Goal: Check status: Check status

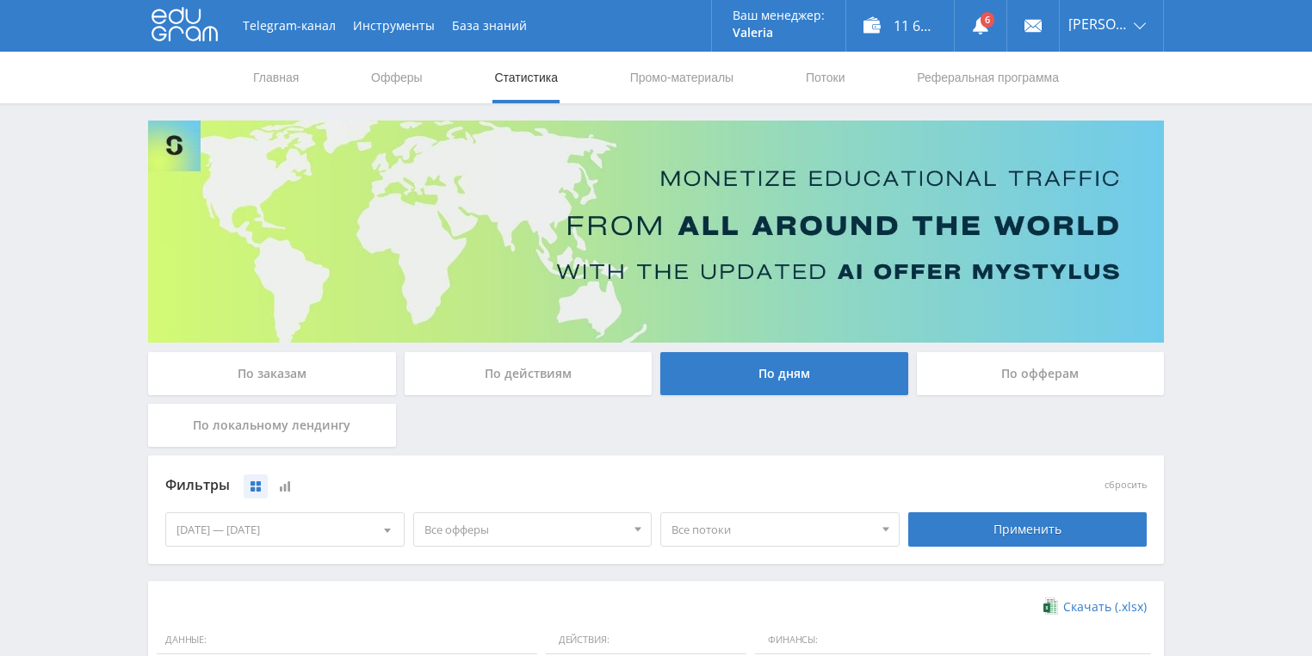
scroll to position [344, 0]
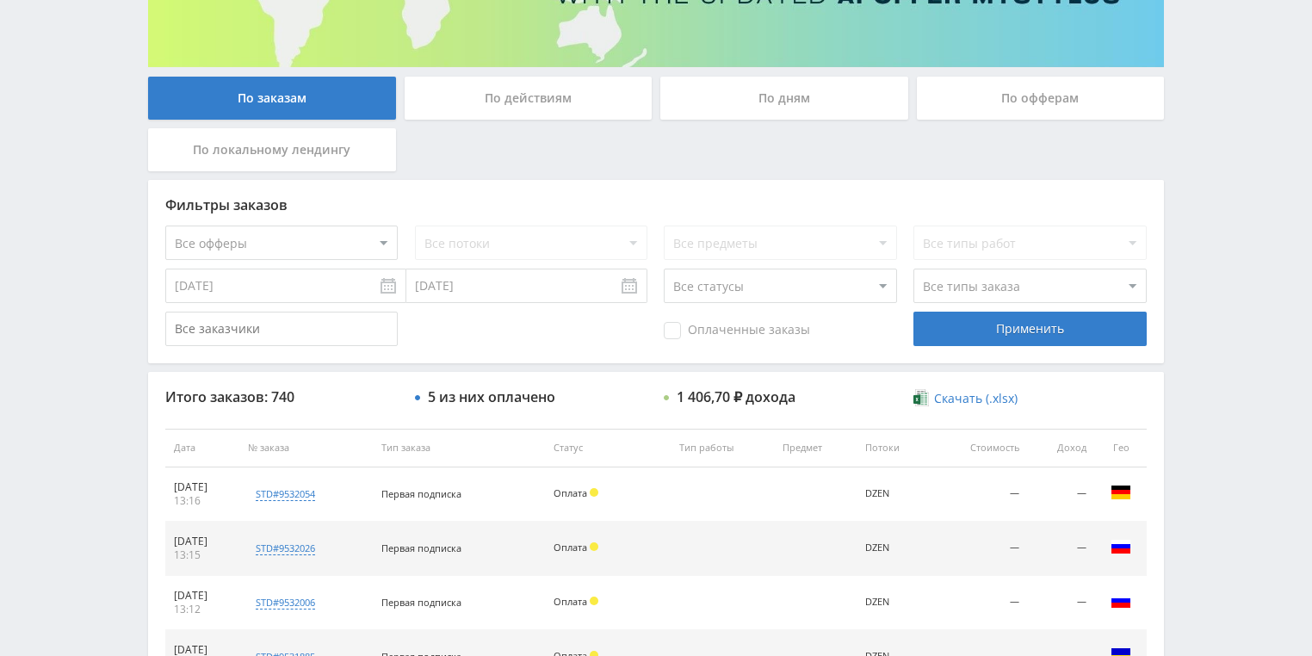
click at [508, 106] on div "По действиям" at bounding box center [529, 98] width 248 height 43
click at [0, 0] on input "По действиям" at bounding box center [0, 0] width 0 height 0
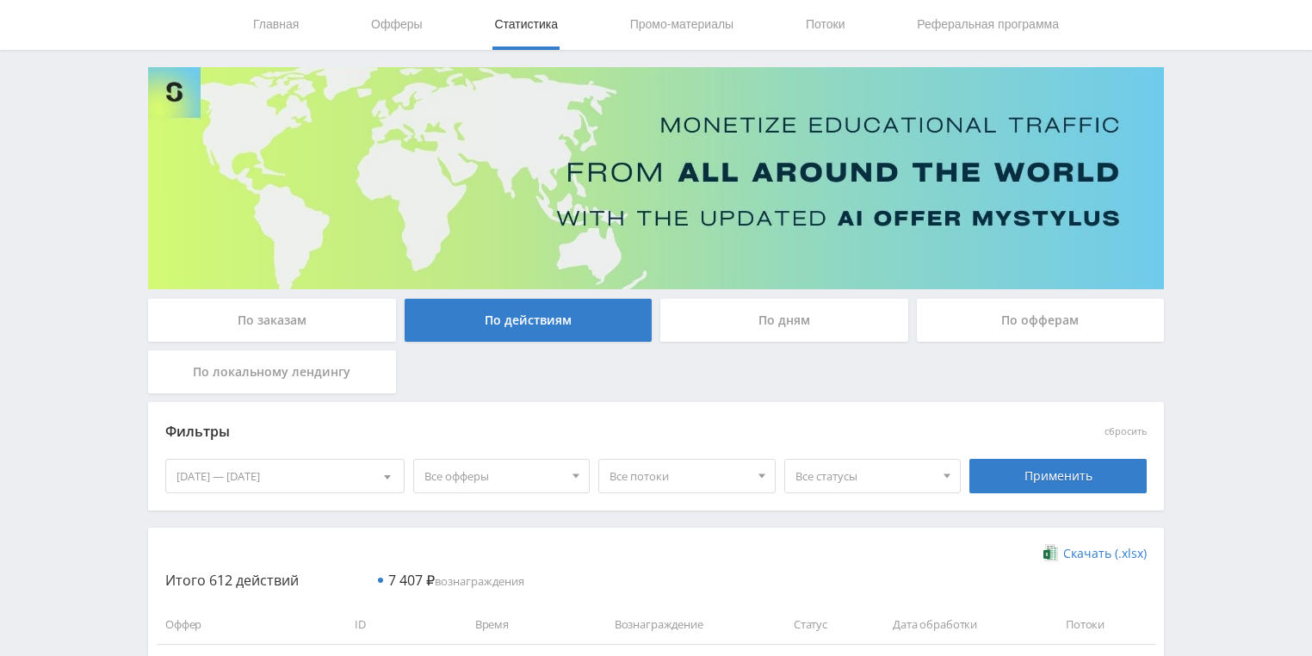
scroll to position [275, 0]
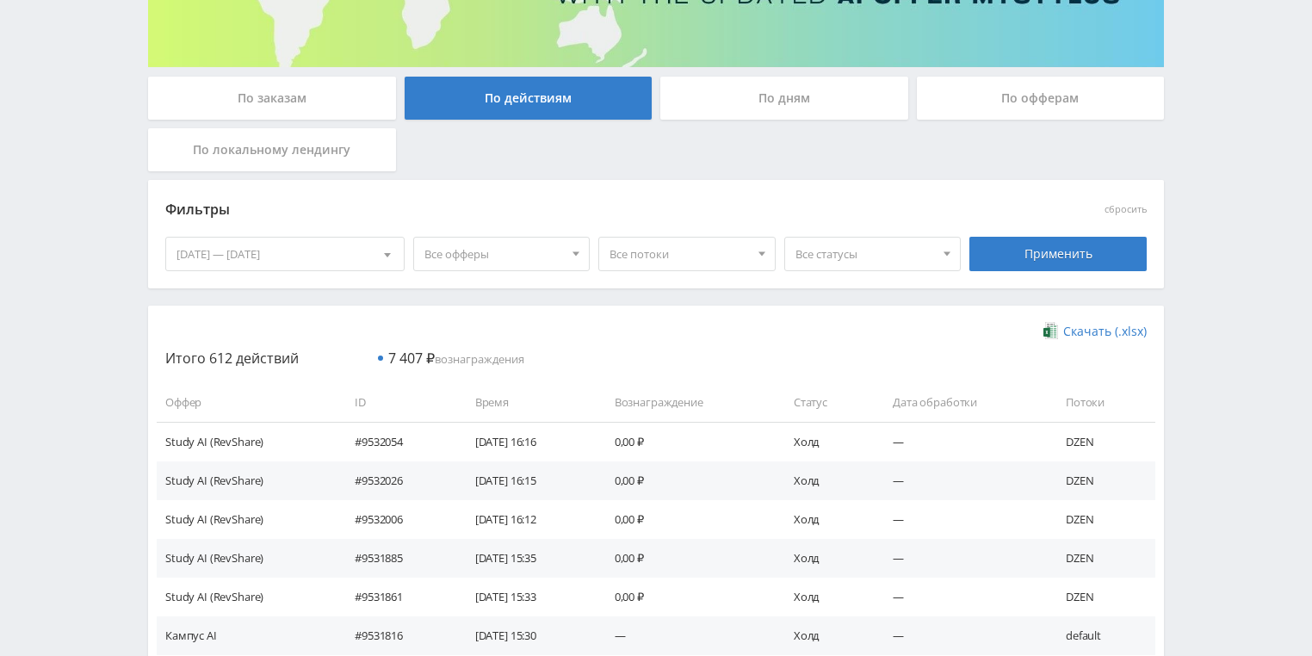
click at [747, 94] on div "По дням" at bounding box center [784, 98] width 248 height 43
click at [0, 0] on input "По дням" at bounding box center [0, 0] width 0 height 0
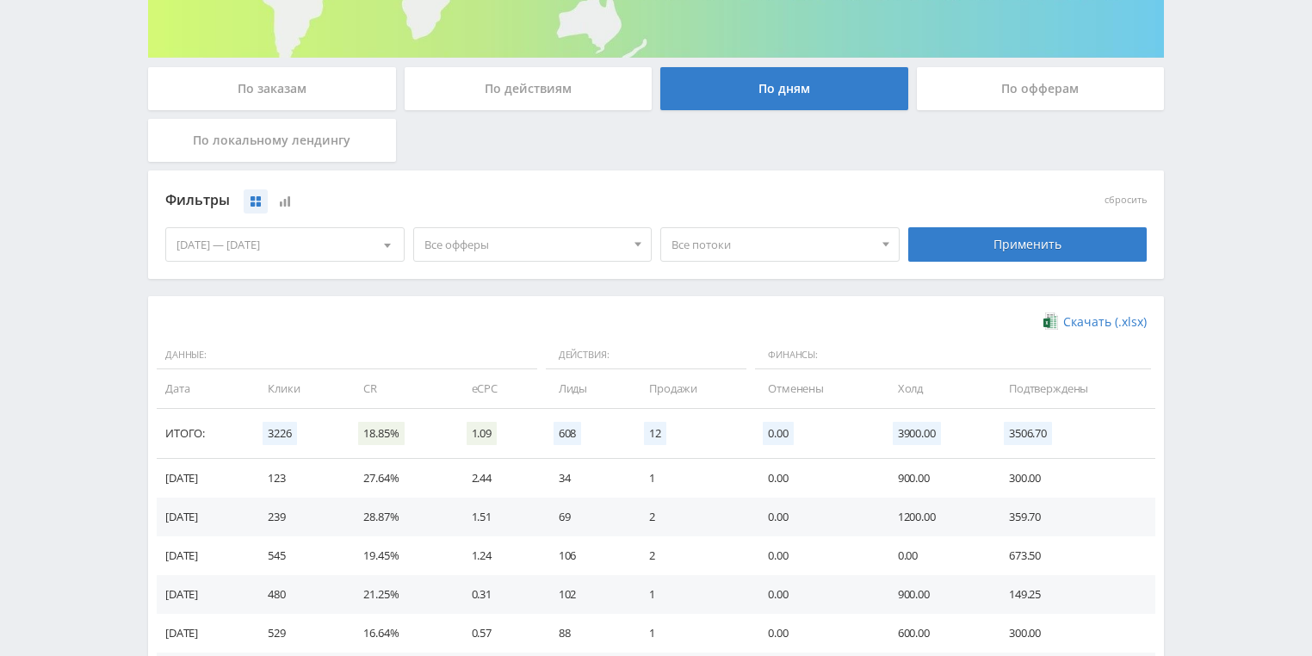
scroll to position [469, 0]
